Goal: Information Seeking & Learning: Compare options

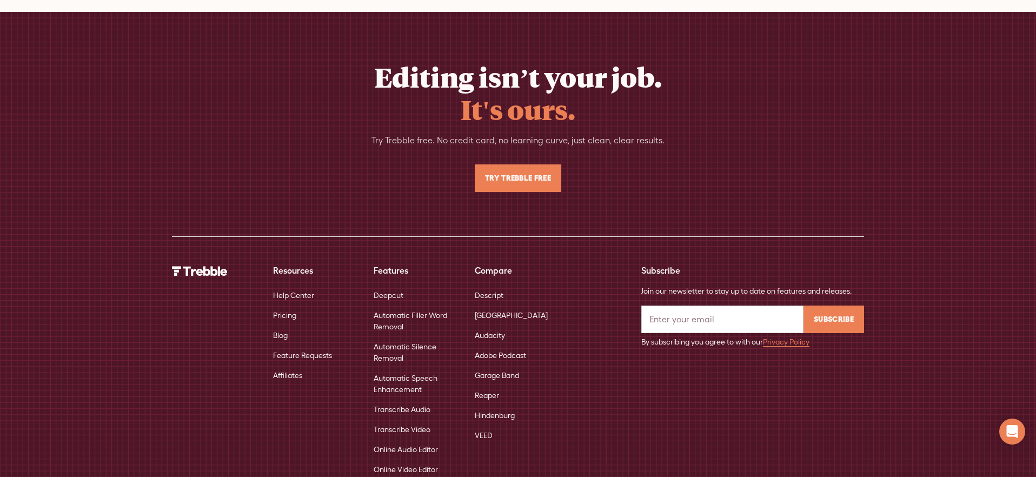
scroll to position [4069, 0]
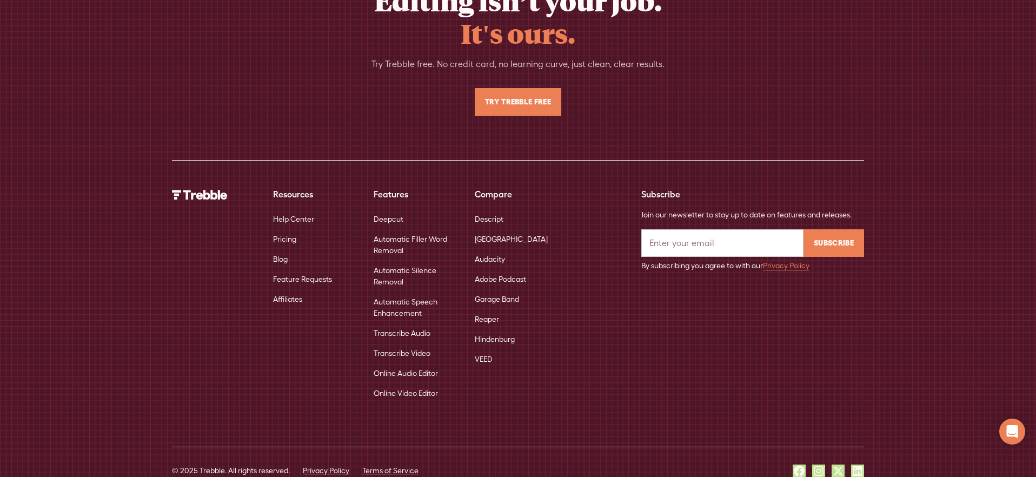
click at [487, 209] on link "Descript" at bounding box center [489, 219] width 29 height 20
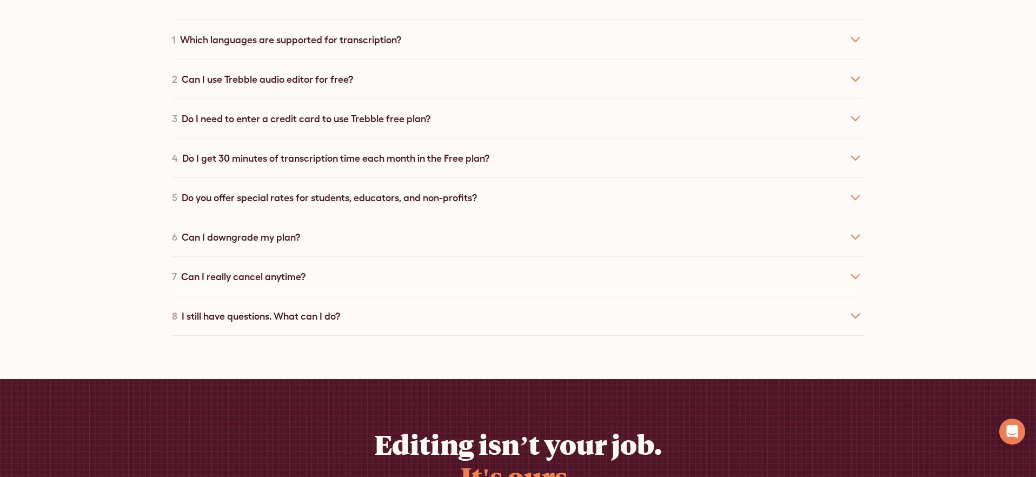
scroll to position [5193, 0]
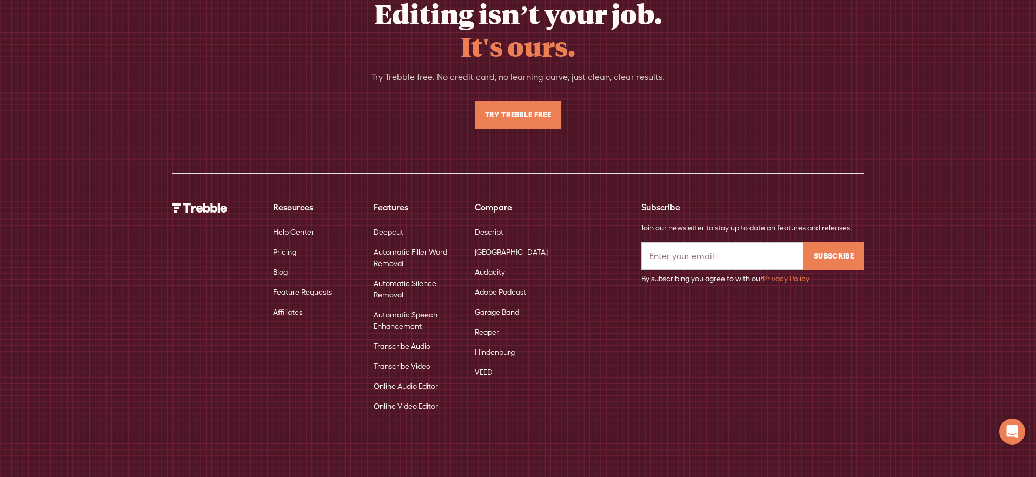
click at [492, 242] on link "[GEOGRAPHIC_DATA]" at bounding box center [511, 252] width 73 height 20
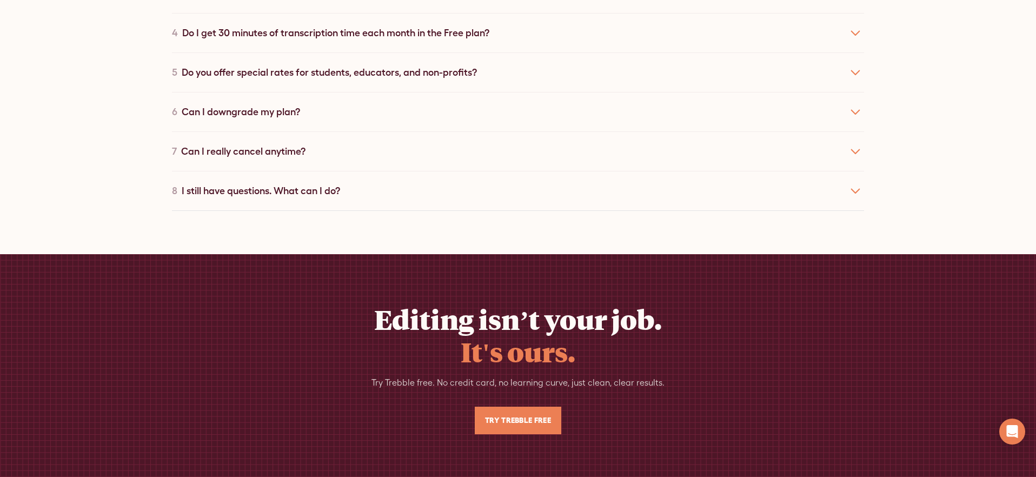
scroll to position [5156, 0]
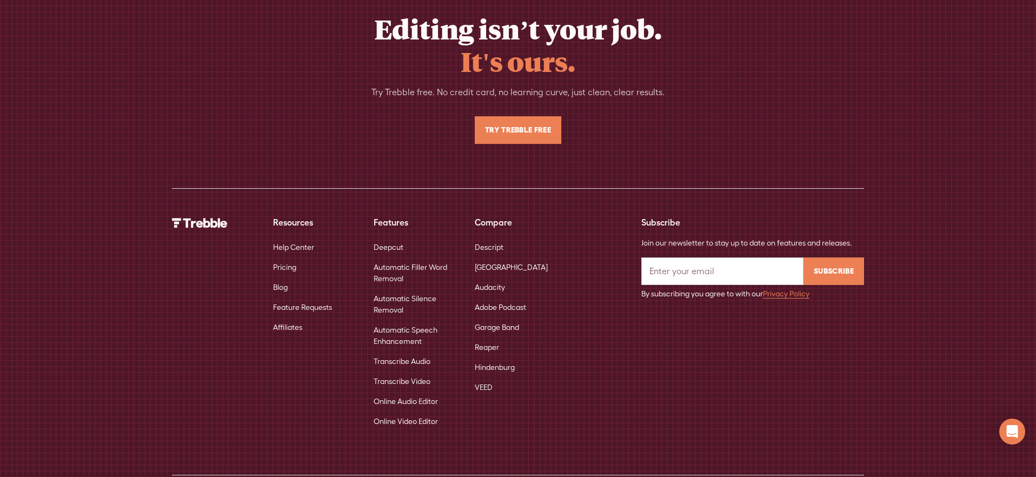
click at [483, 277] on link "Audacity" at bounding box center [490, 287] width 30 height 20
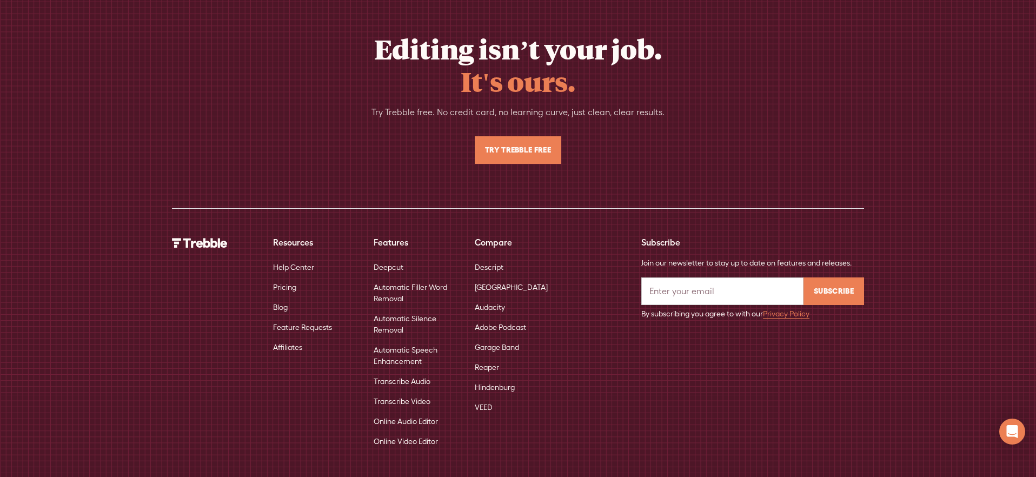
scroll to position [5061, 0]
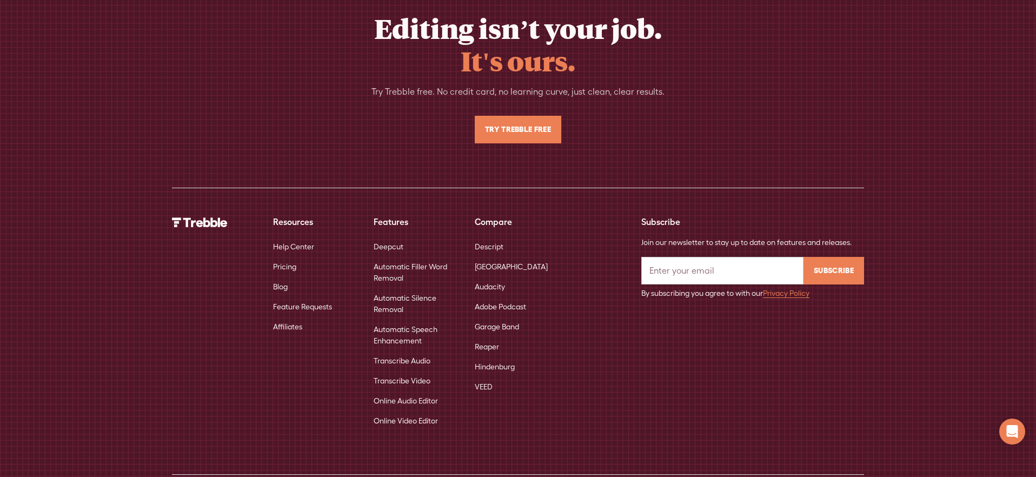
click at [486, 297] on link "Adobe Podcast" at bounding box center [500, 307] width 51 height 20
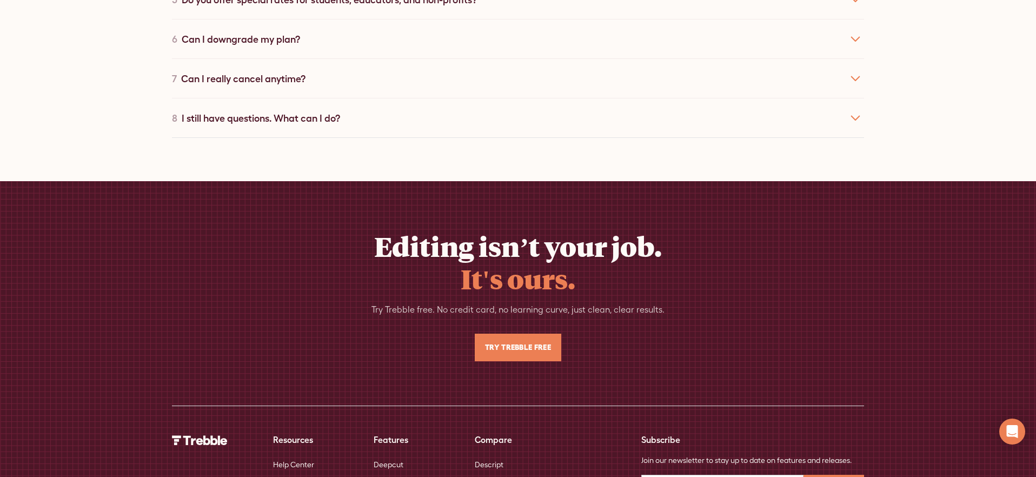
scroll to position [5014, 0]
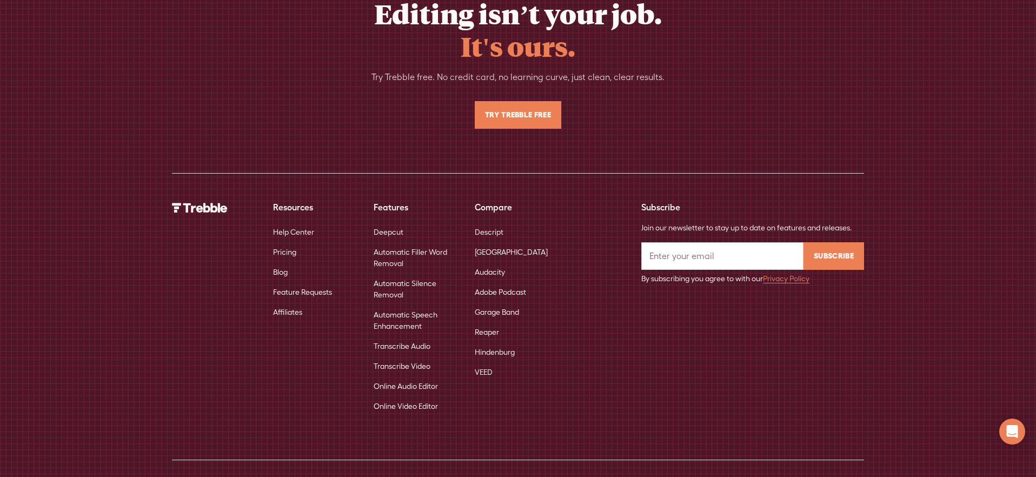
click at [490, 322] on link "Reaper" at bounding box center [487, 332] width 24 height 20
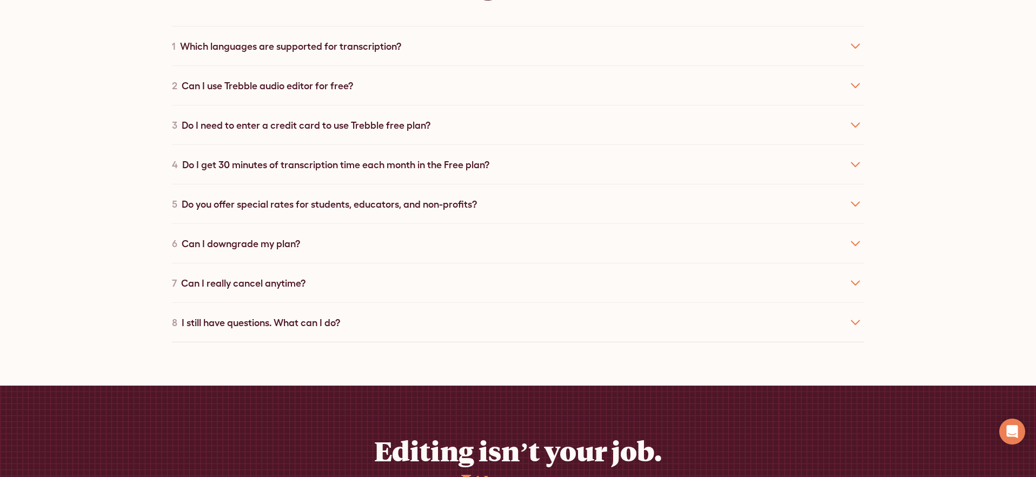
scroll to position [5162, 0]
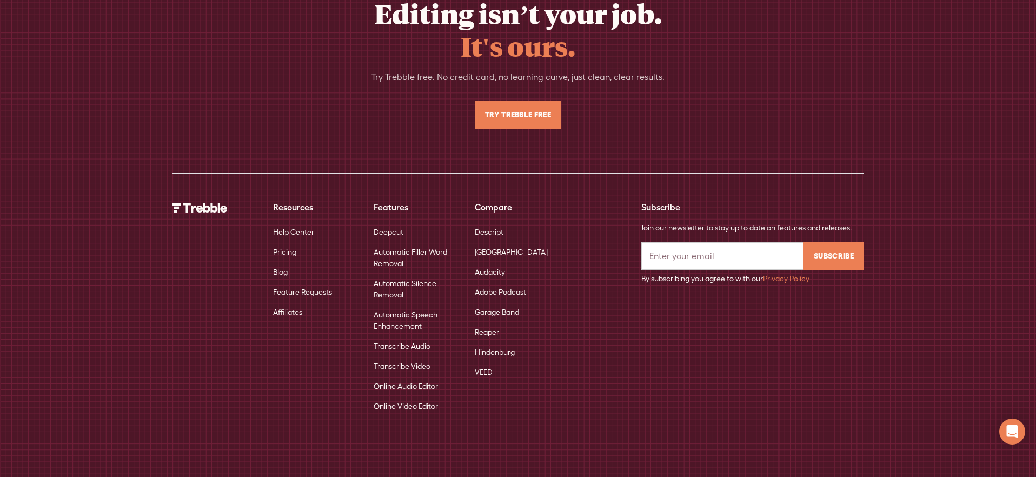
click at [487, 342] on link "Hindenburg" at bounding box center [495, 352] width 40 height 20
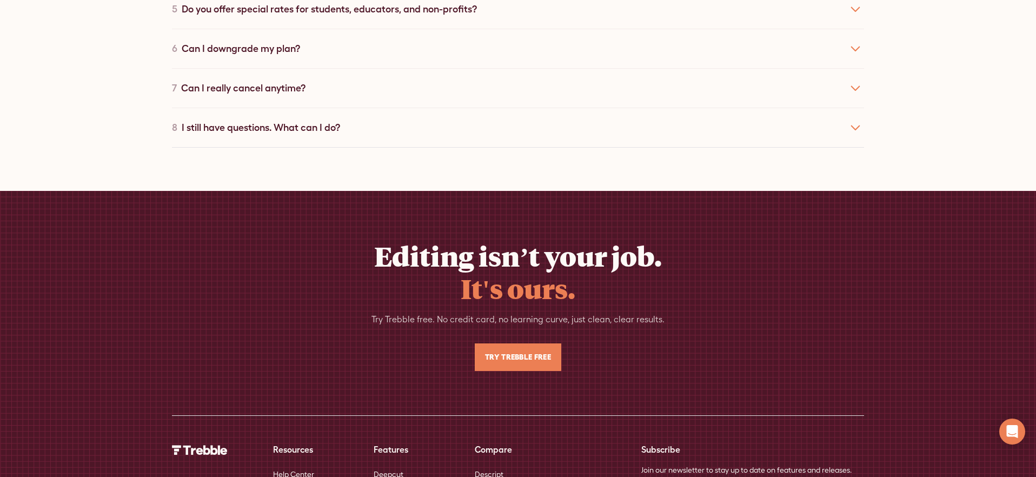
scroll to position [5068, 0]
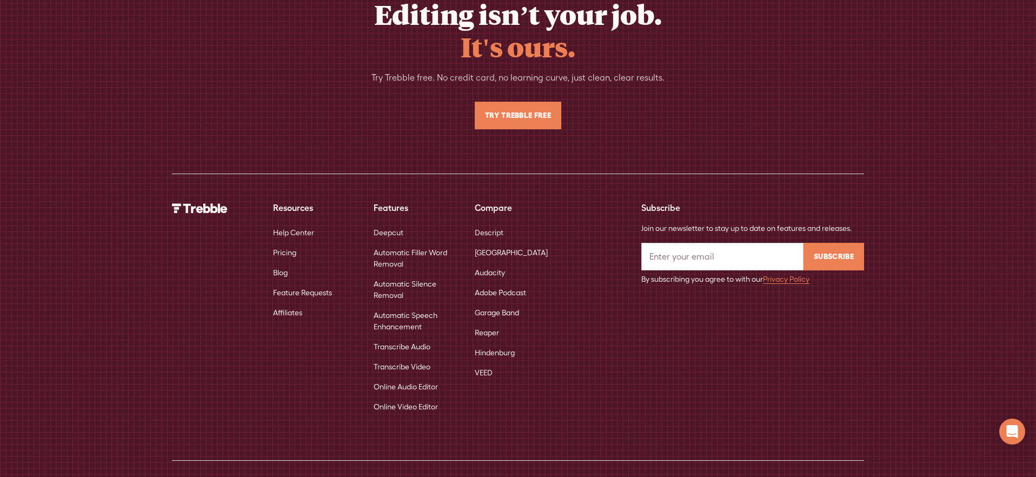
click at [485, 363] on link "VEED" at bounding box center [484, 373] width 18 height 20
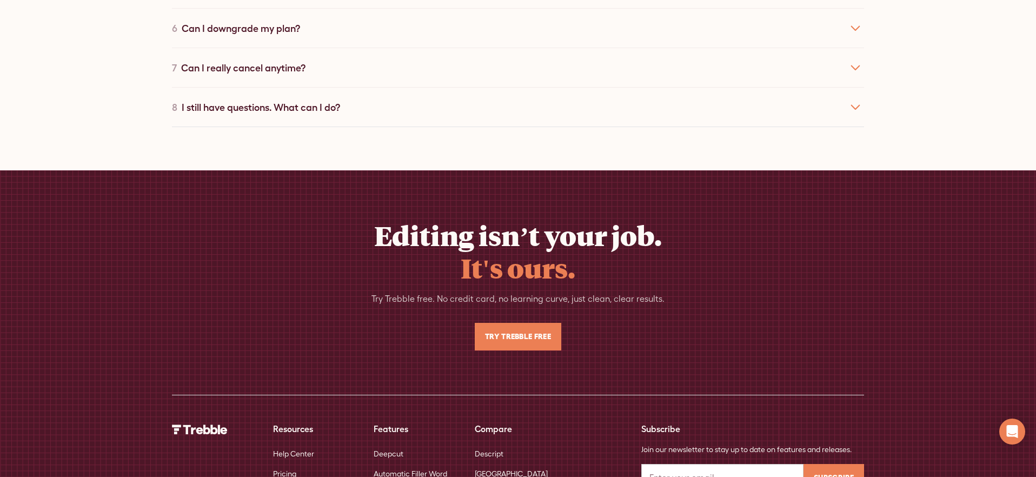
scroll to position [5122, 0]
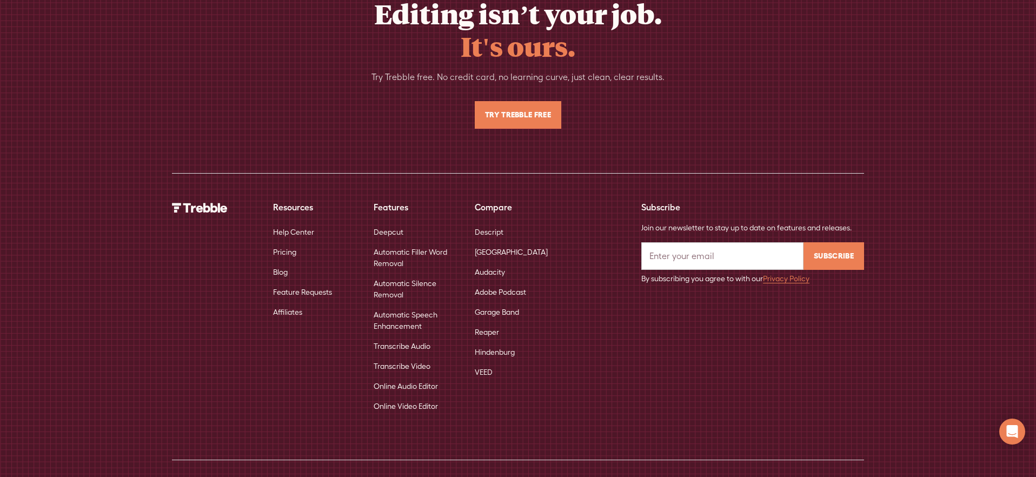
click at [413, 396] on link "Online Video Editor" at bounding box center [406, 406] width 64 height 20
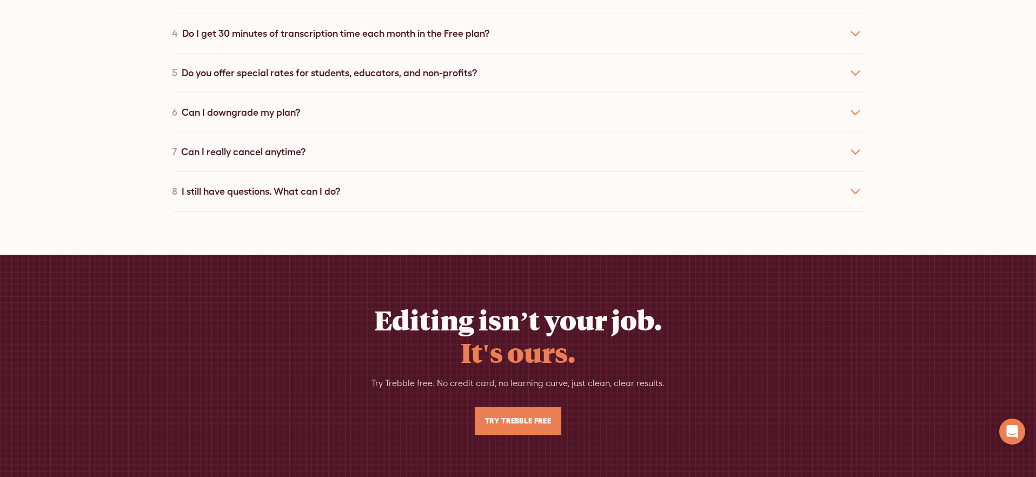
scroll to position [4069, 0]
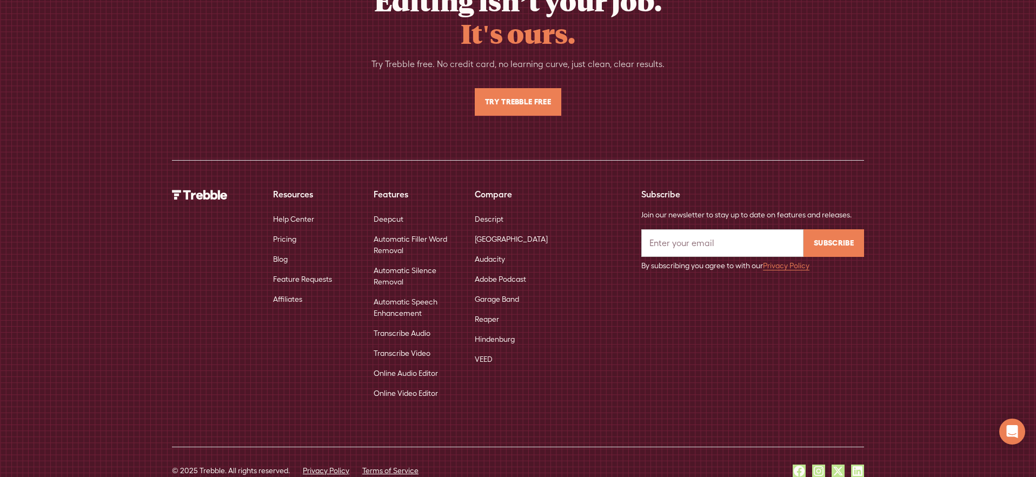
click at [412, 363] on link "Online Audio Editor" at bounding box center [406, 373] width 64 height 20
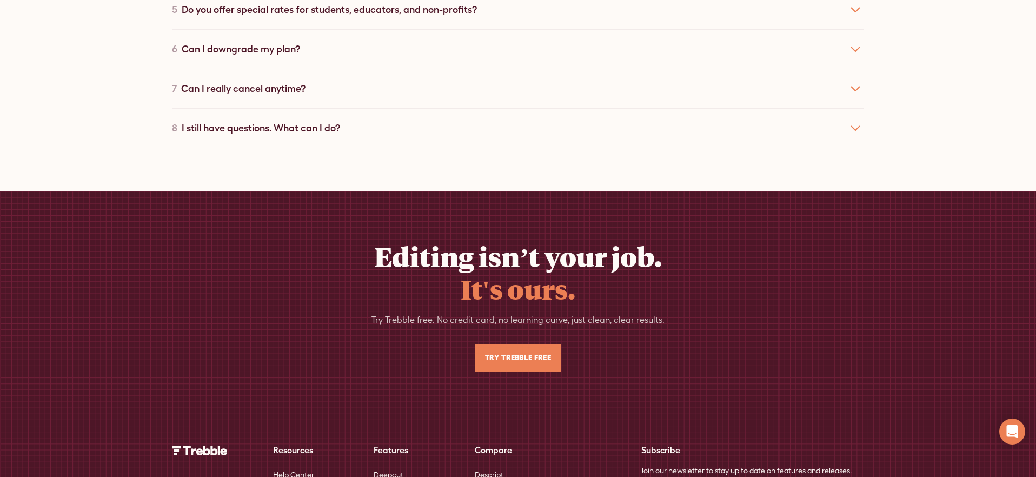
scroll to position [4069, 0]
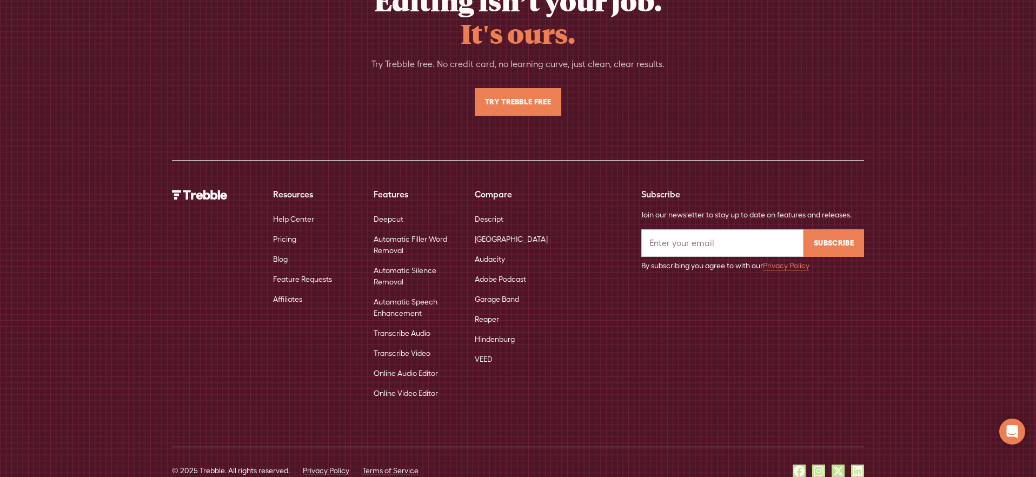
click at [408, 343] on link "Transcribe Video" at bounding box center [402, 353] width 57 height 20
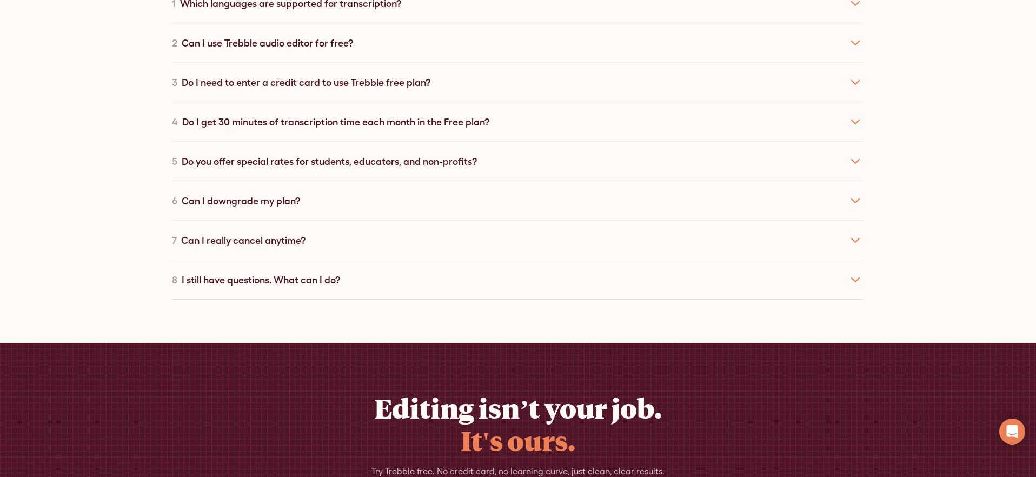
scroll to position [4848, 0]
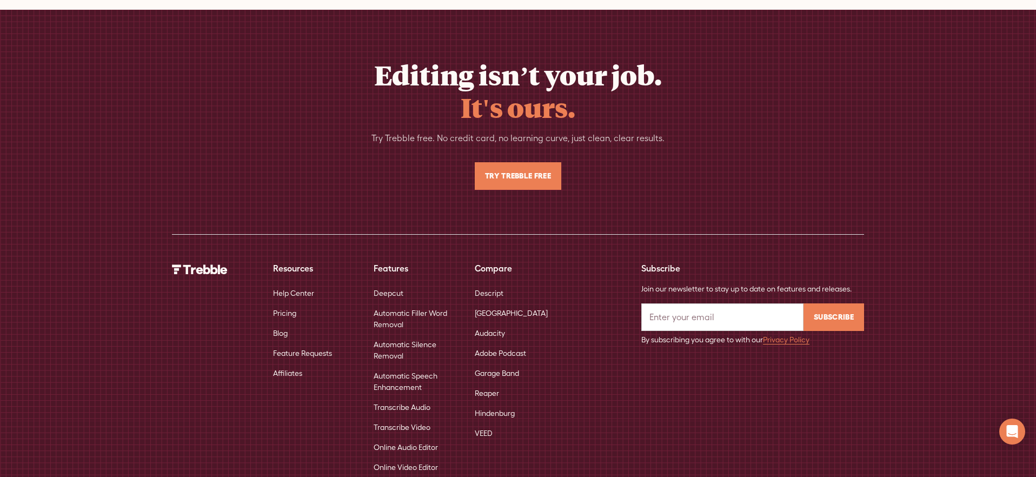
click at [411, 397] on link "Transcribe Audio" at bounding box center [402, 407] width 57 height 20
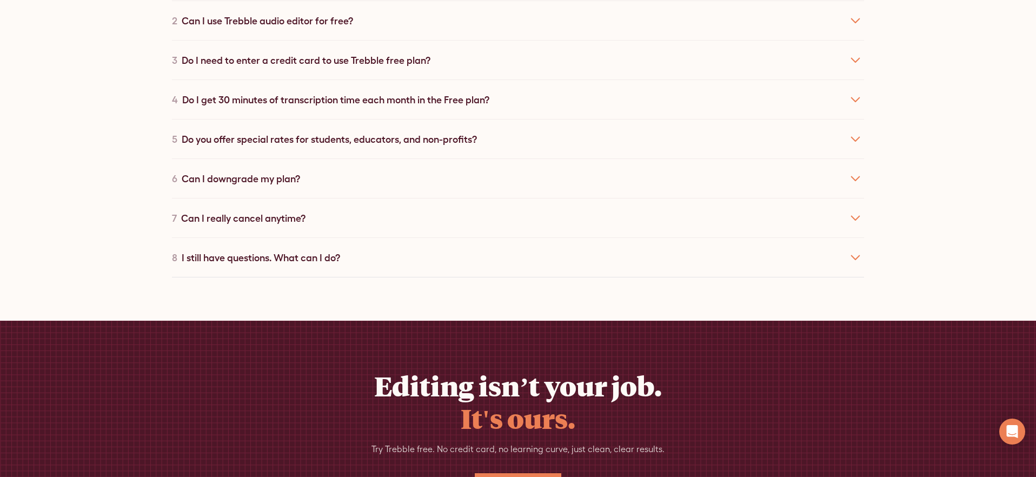
scroll to position [4848, 0]
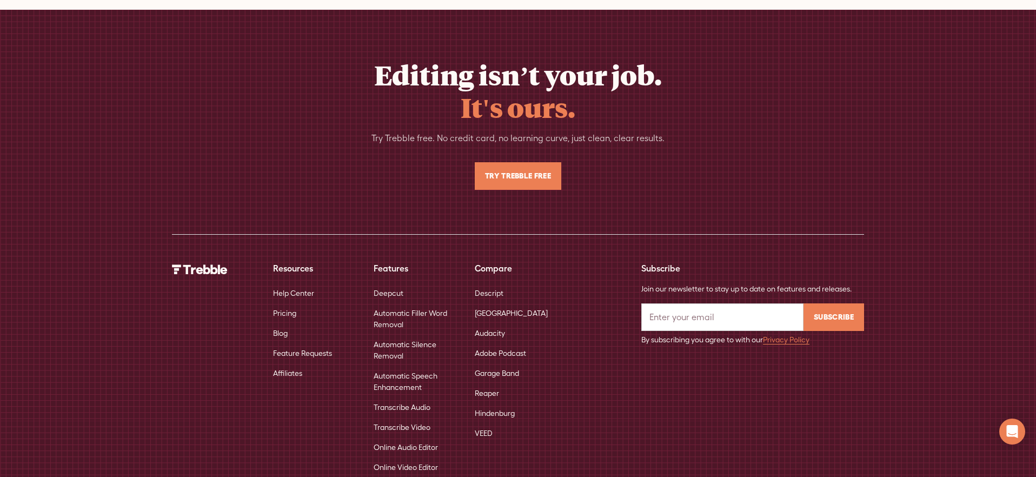
click at [400, 366] on link "Automatic Speech Enhancement" at bounding box center [416, 381] width 84 height 31
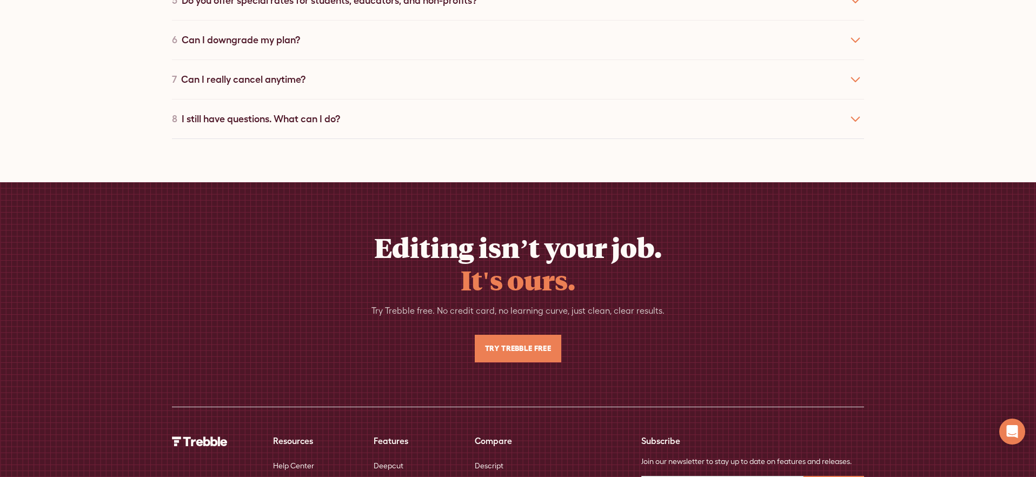
scroll to position [3497, 0]
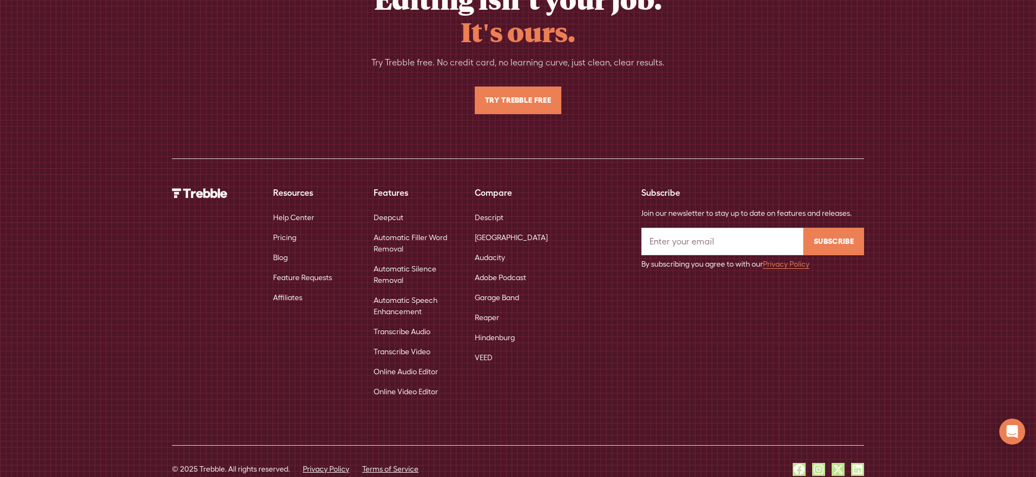
click at [392, 259] on link "Automatic Silence Removal" at bounding box center [416, 274] width 84 height 31
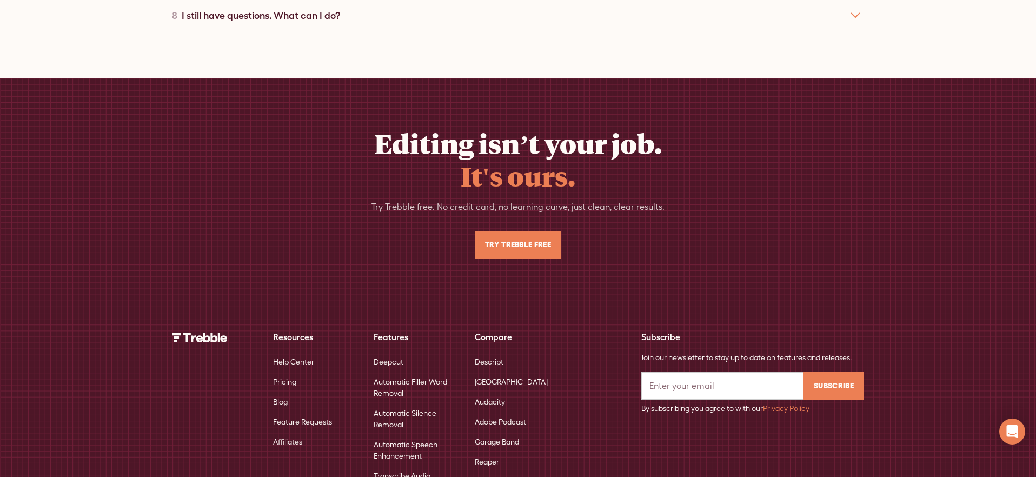
scroll to position [3482, 0]
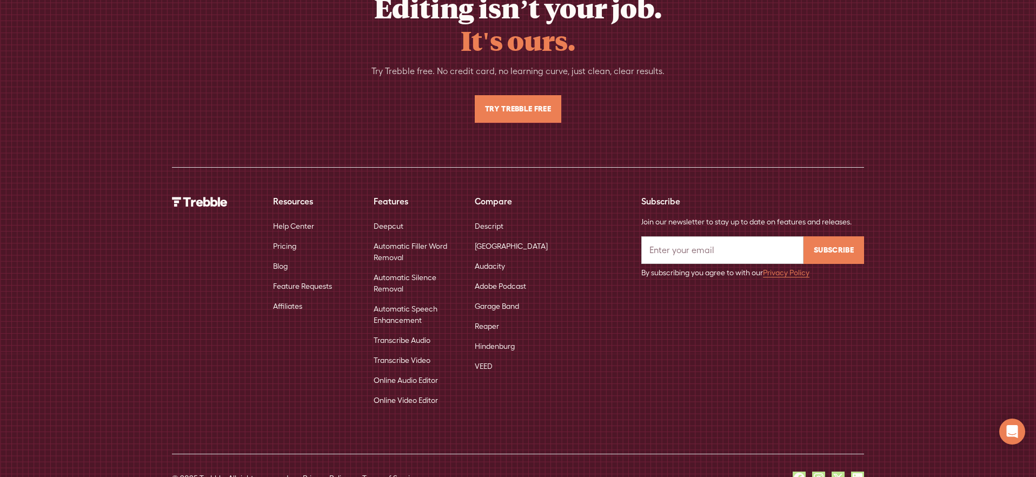
click at [393, 268] on link "Automatic Silence Removal" at bounding box center [416, 283] width 84 height 31
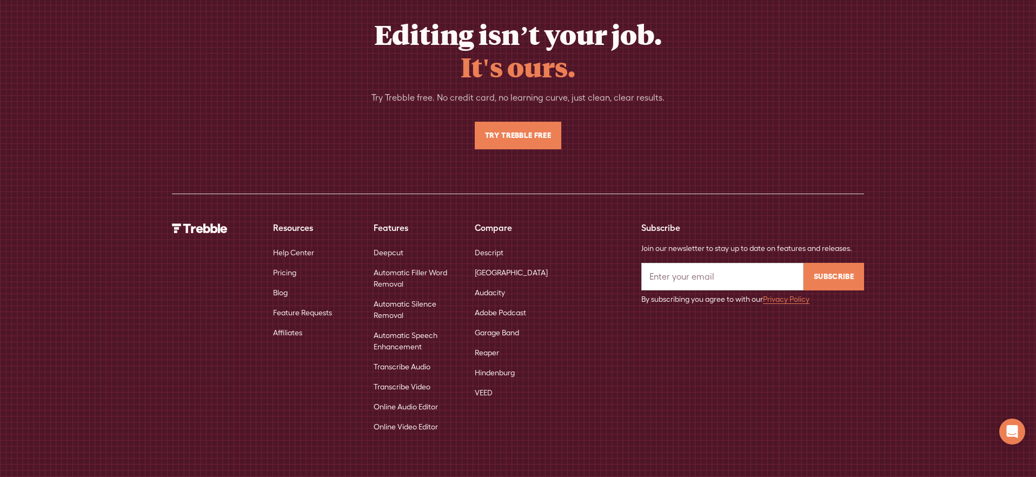
scroll to position [3482, 0]
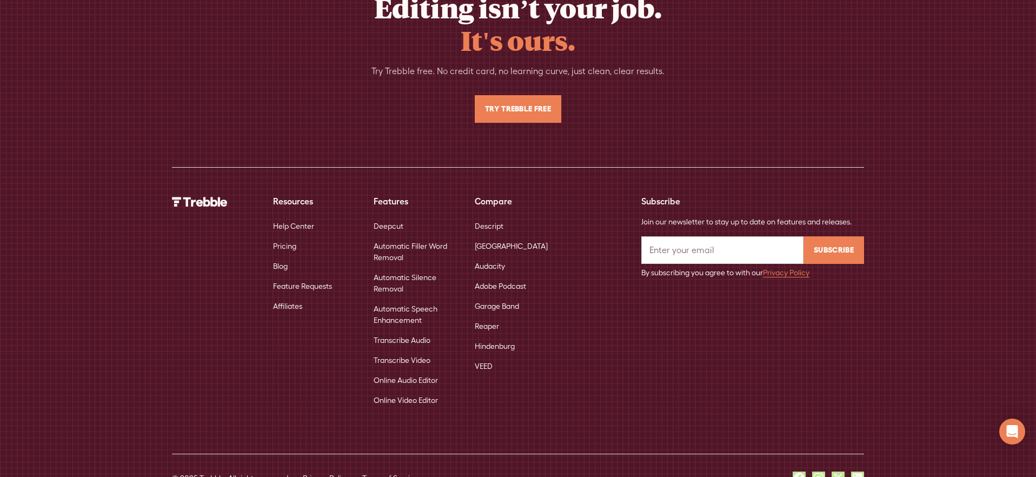
click at [395, 236] on link "Automatic Filler Word Removal" at bounding box center [416, 251] width 84 height 31
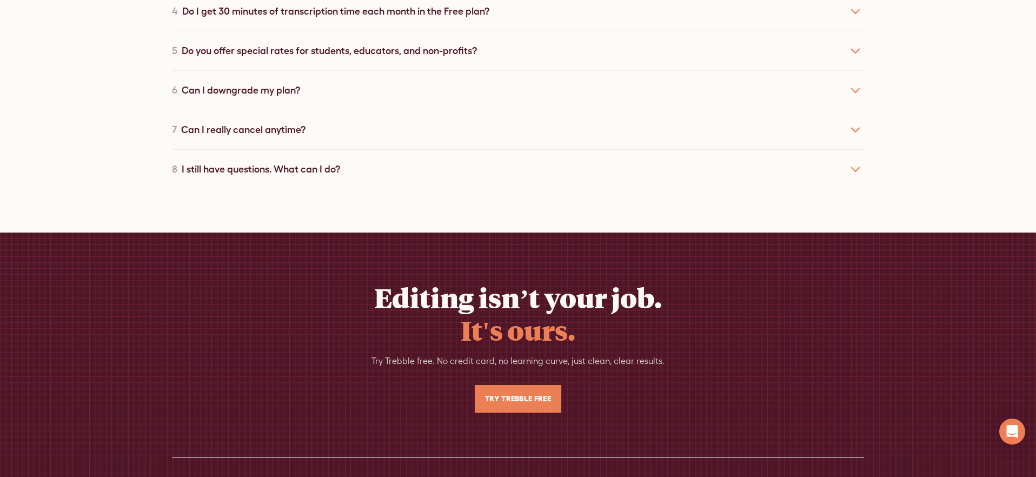
scroll to position [3497, 0]
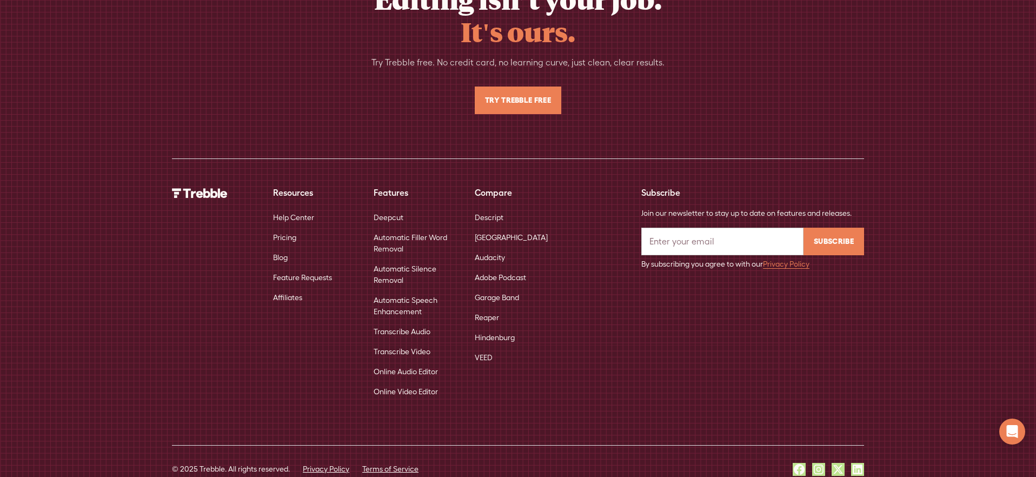
click at [381, 208] on link "Deepcut" at bounding box center [389, 218] width 30 height 20
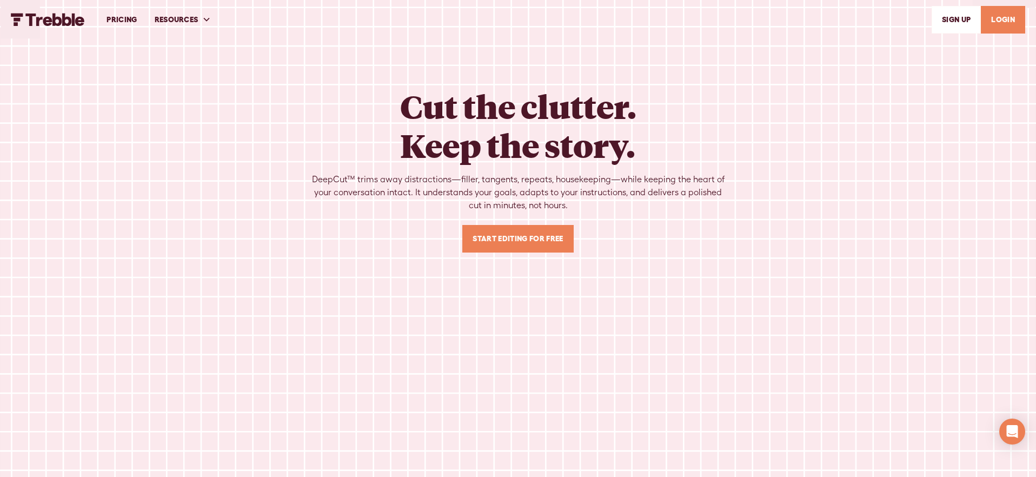
click at [70, 15] on img "home" at bounding box center [48, 19] width 74 height 13
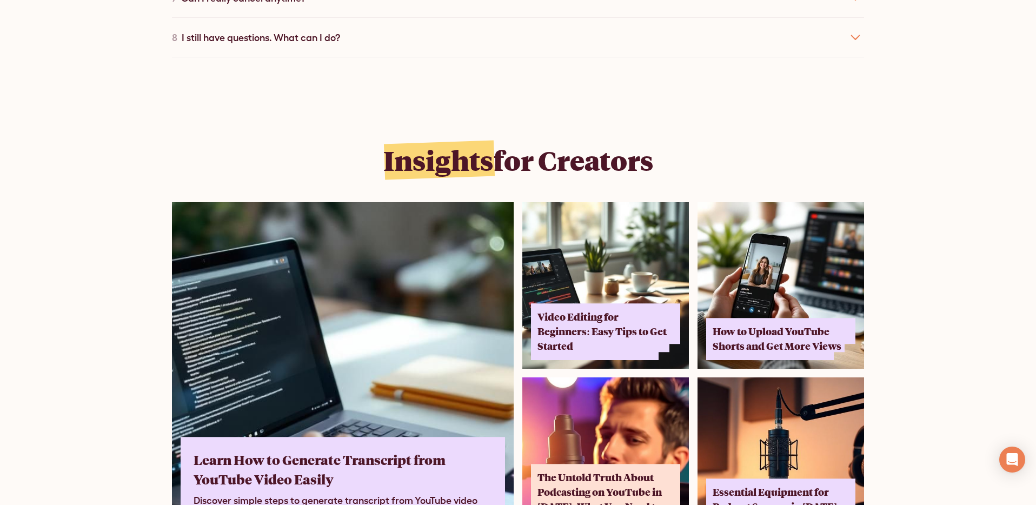
scroll to position [6557, 0]
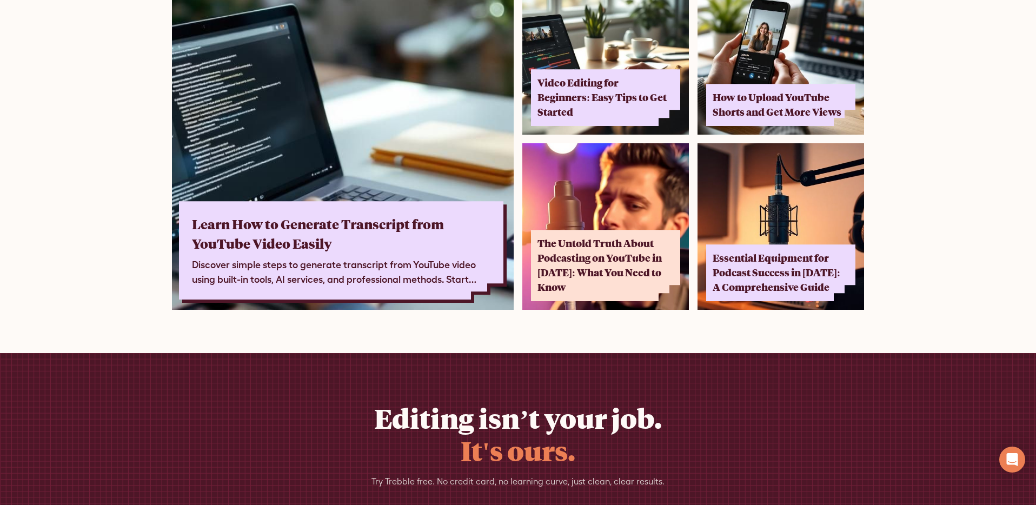
click at [391, 220] on div "Learn How to Generate Transcript from YouTube Video Easily" at bounding box center [337, 233] width 291 height 39
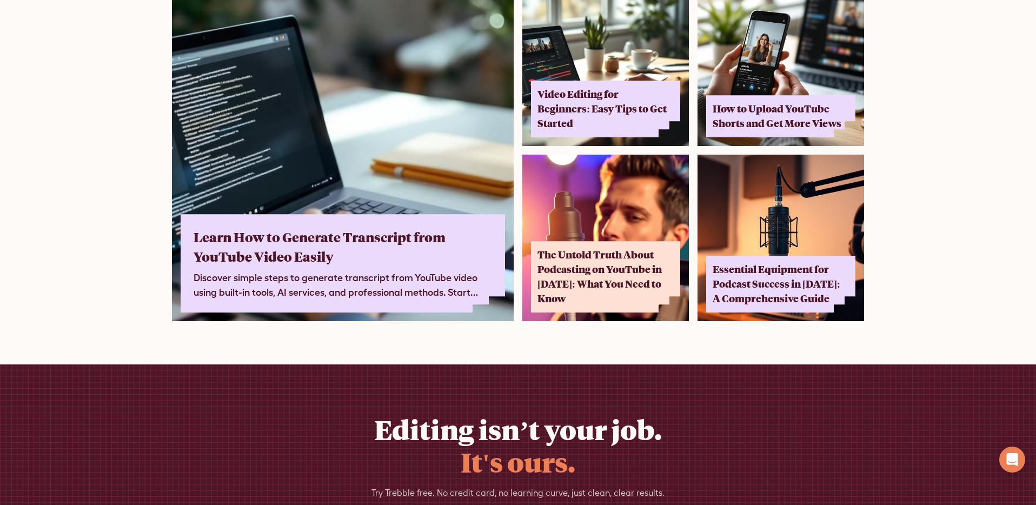
scroll to position [6963, 0]
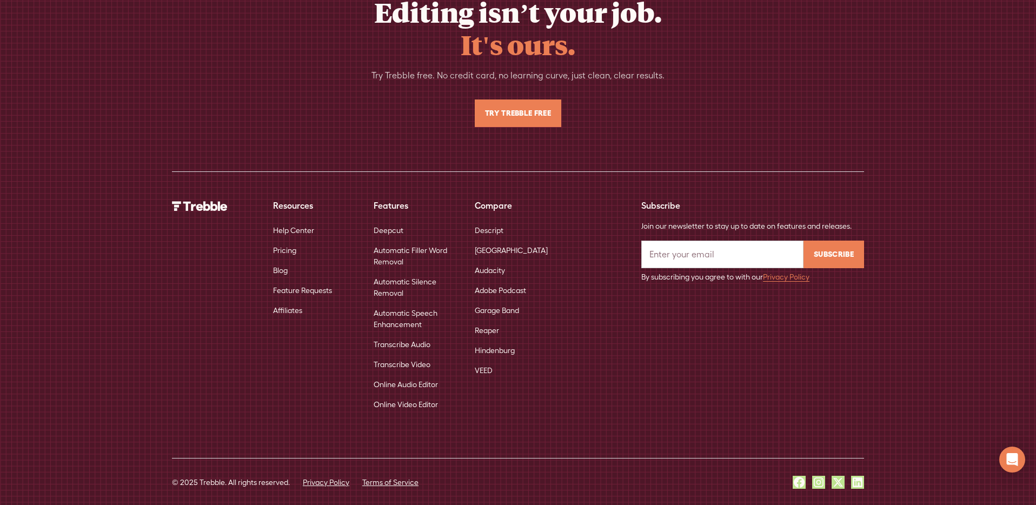
click at [387, 241] on link "Automatic Filler Word Removal" at bounding box center [416, 256] width 84 height 31
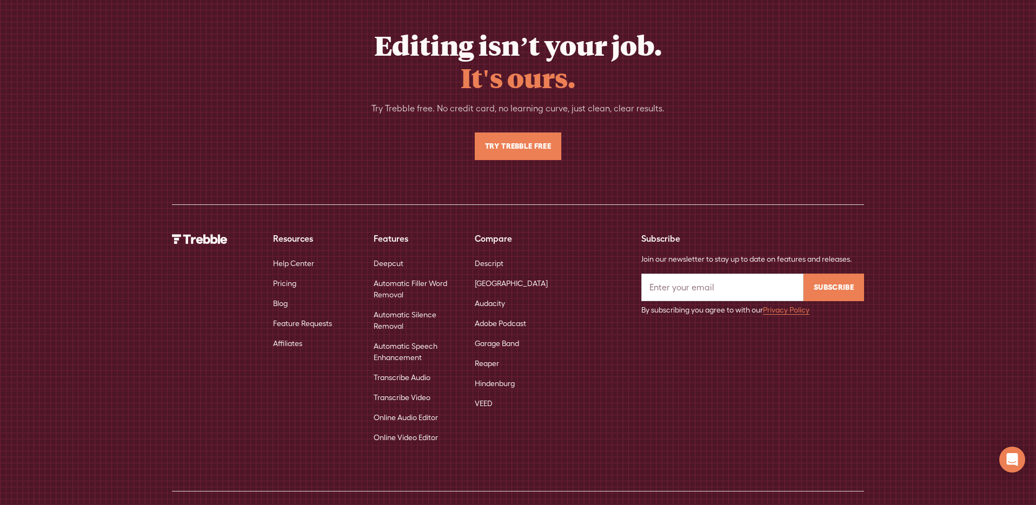
scroll to position [3525, 0]
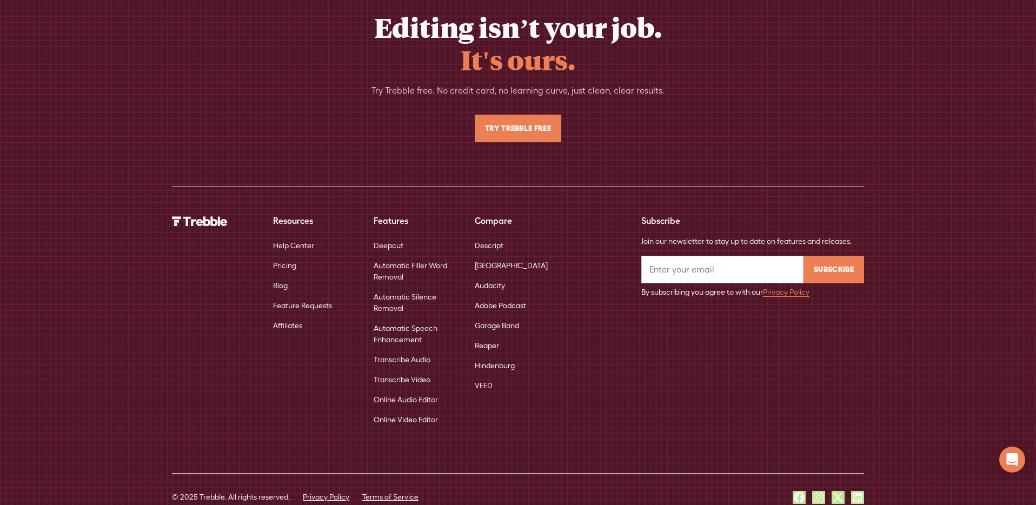
click at [394, 287] on link "Automatic Silence Removal" at bounding box center [416, 302] width 84 height 31
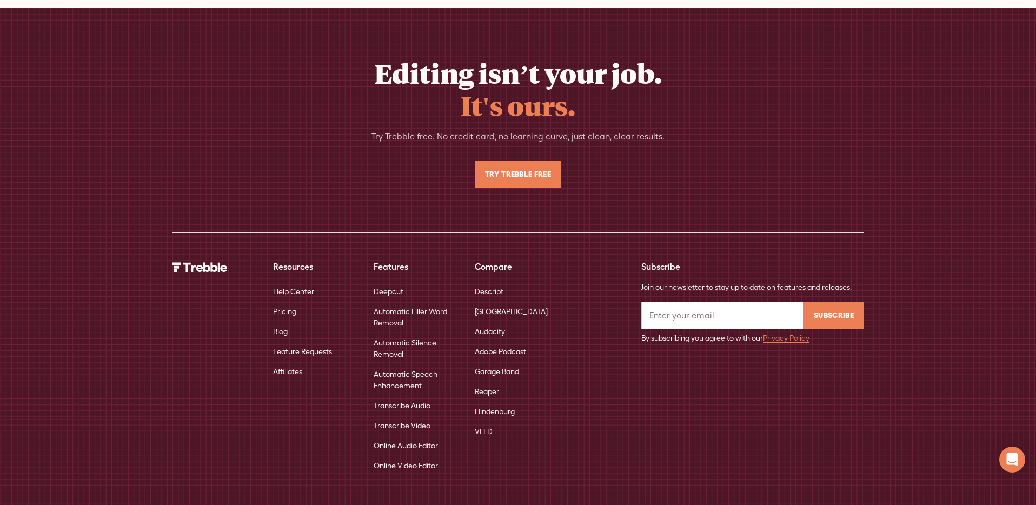
scroll to position [3510, 0]
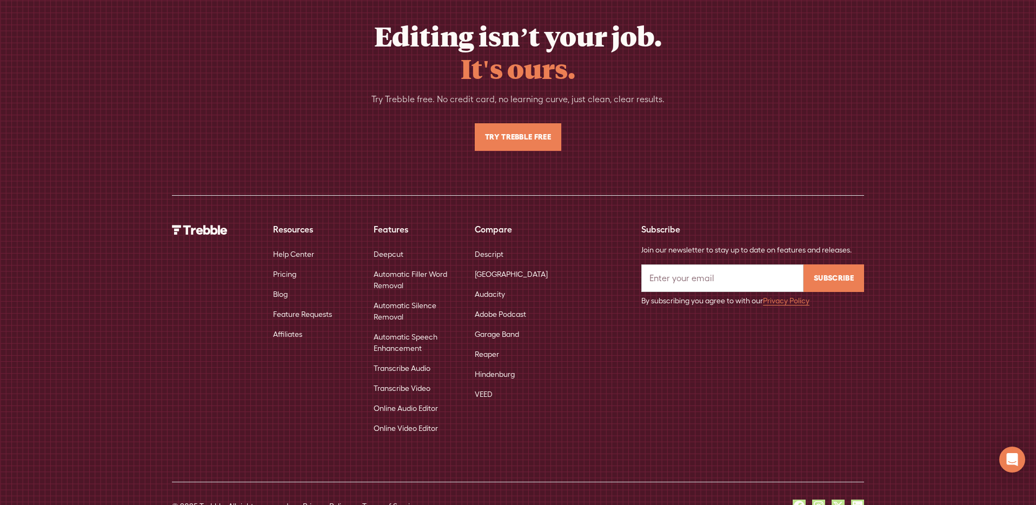
click at [415, 327] on link "Automatic Speech Enhancement" at bounding box center [416, 342] width 84 height 31
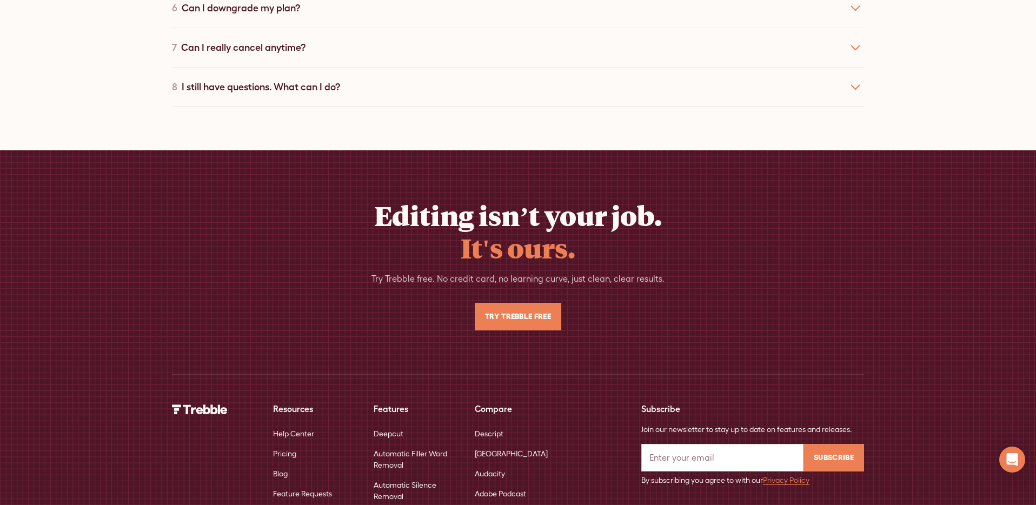
scroll to position [3525, 0]
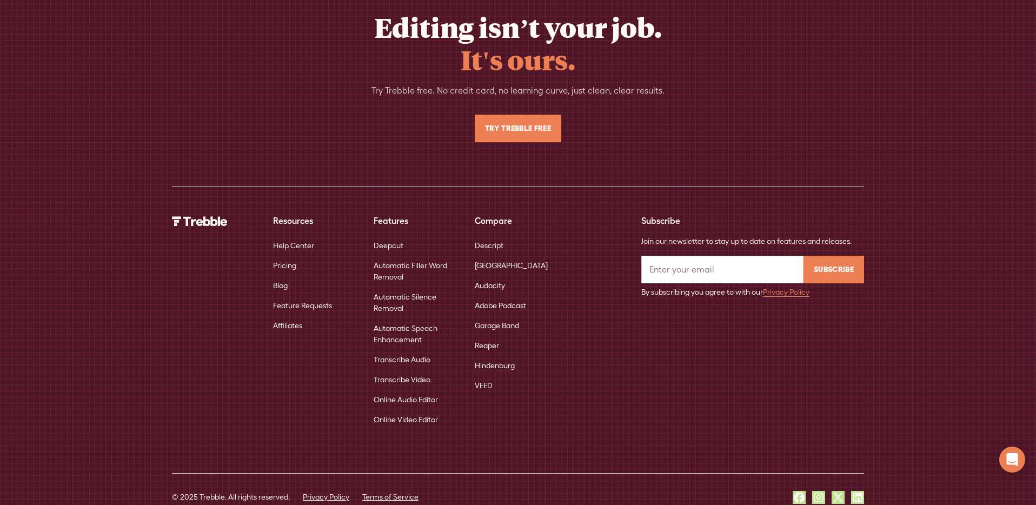
click at [419, 350] on link "Transcribe Audio" at bounding box center [402, 360] width 57 height 20
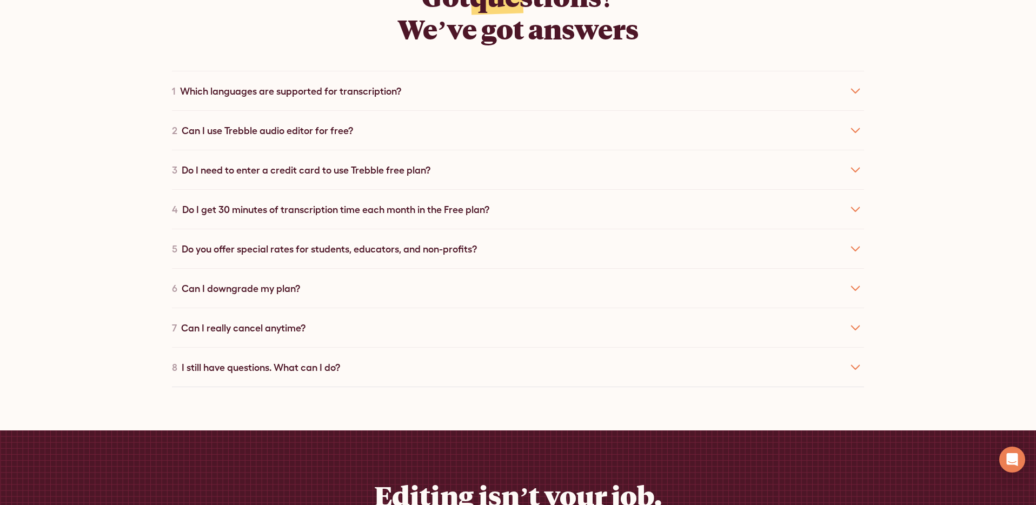
scroll to position [4882, 0]
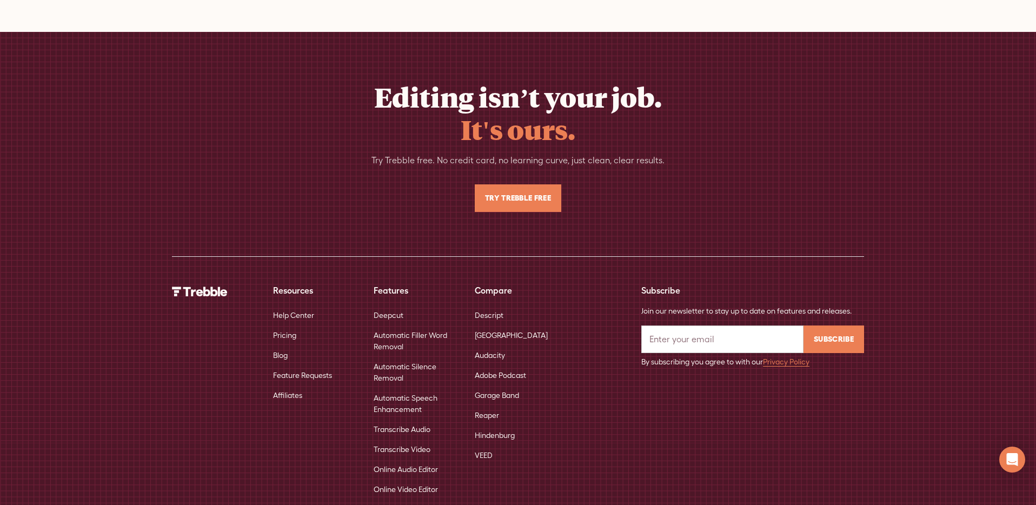
click at [412, 440] on link "Transcribe Video" at bounding box center [402, 450] width 57 height 20
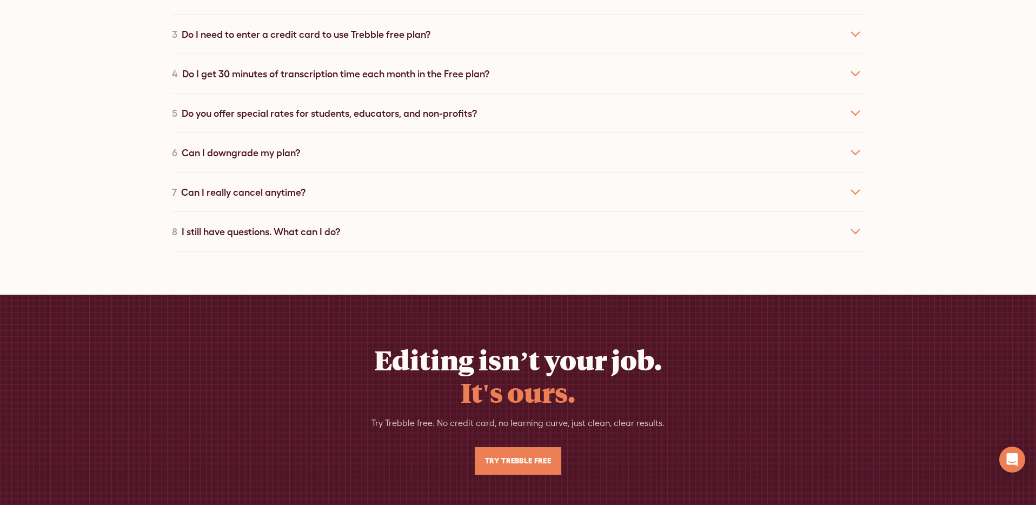
scroll to position [4882, 0]
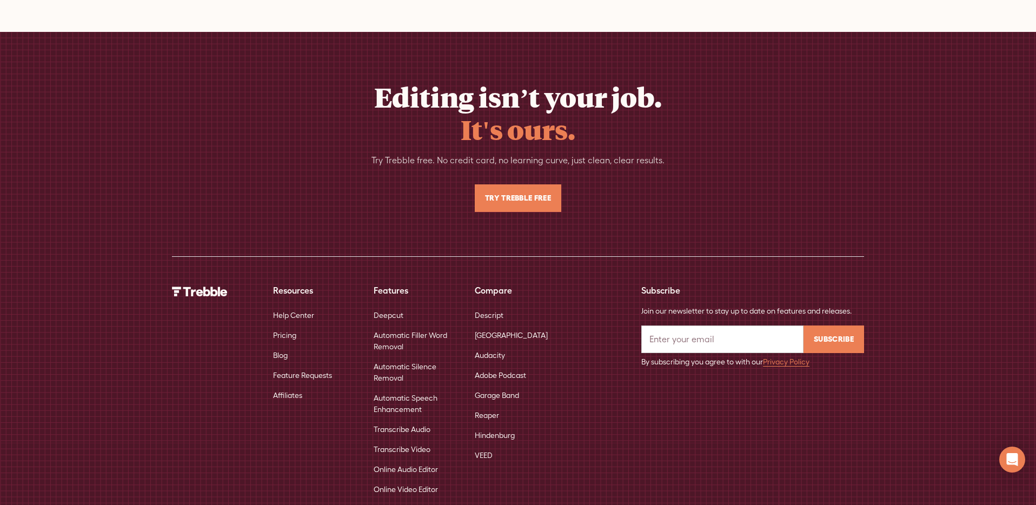
click at [410, 480] on link "Online Video Editor" at bounding box center [406, 490] width 64 height 20
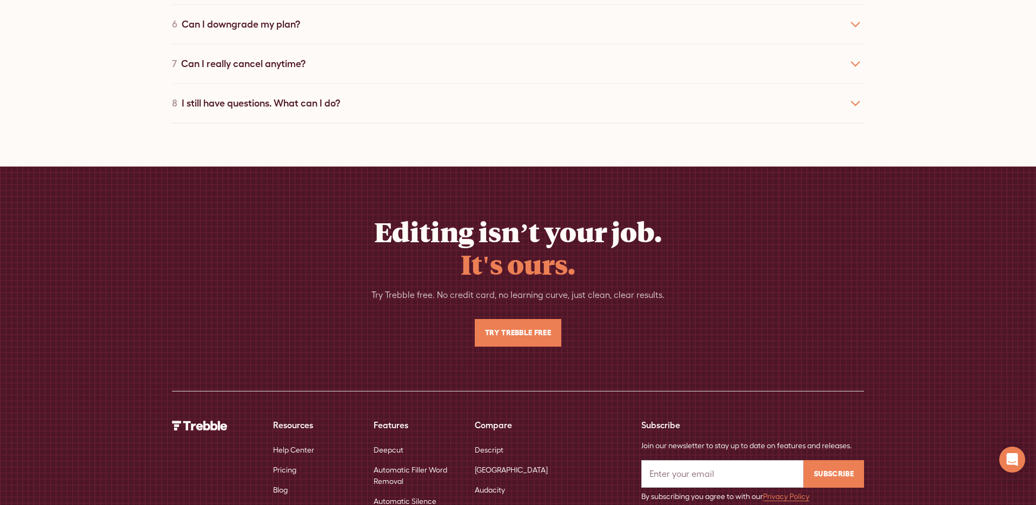
scroll to position [4069, 0]
